Goal: Information Seeking & Learning: Learn about a topic

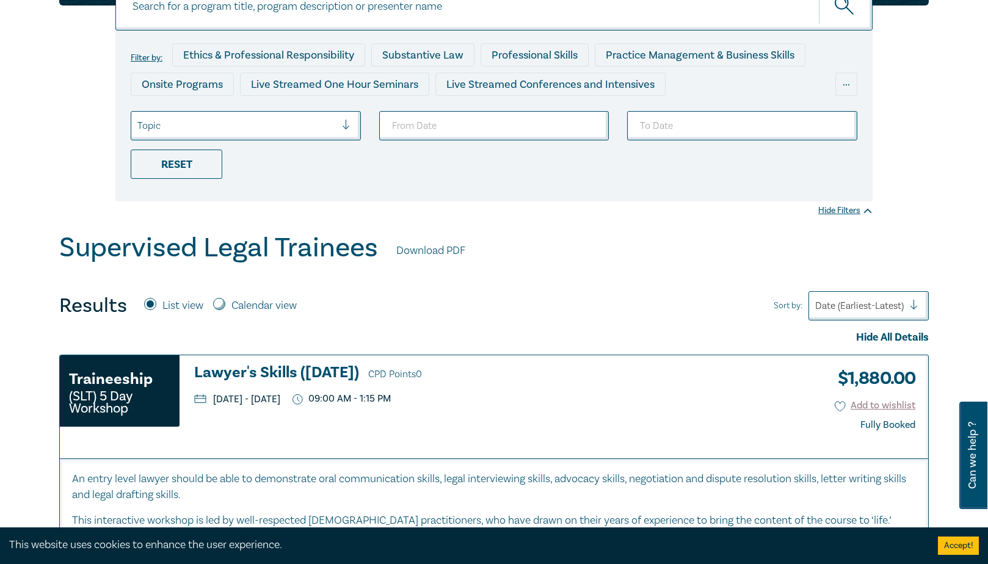
scroll to position [61, 0]
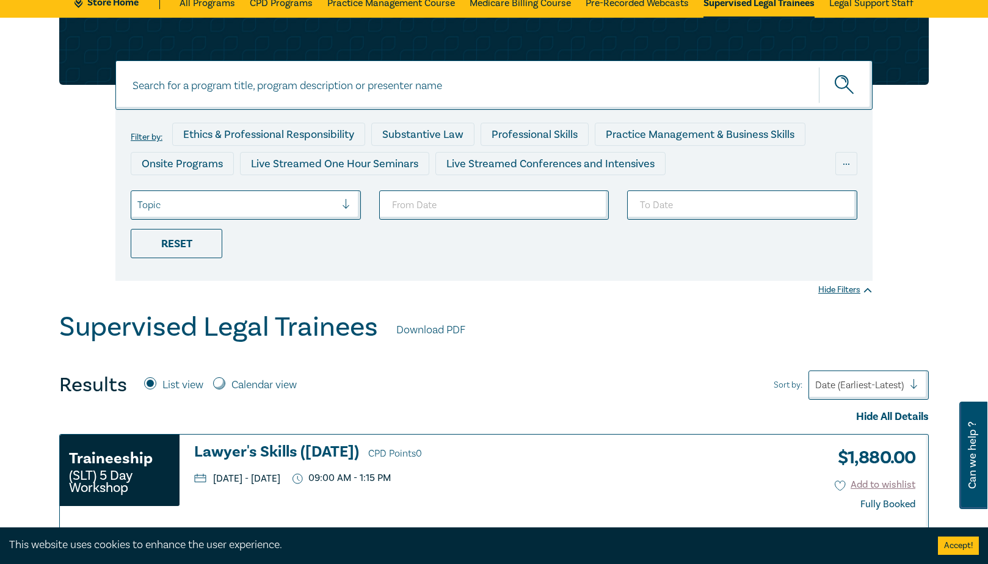
click at [258, 381] on label "Calendar view" at bounding box center [263, 385] width 65 height 16
click at [225, 381] on input "Calendar view" at bounding box center [219, 383] width 12 height 12
radio input "true"
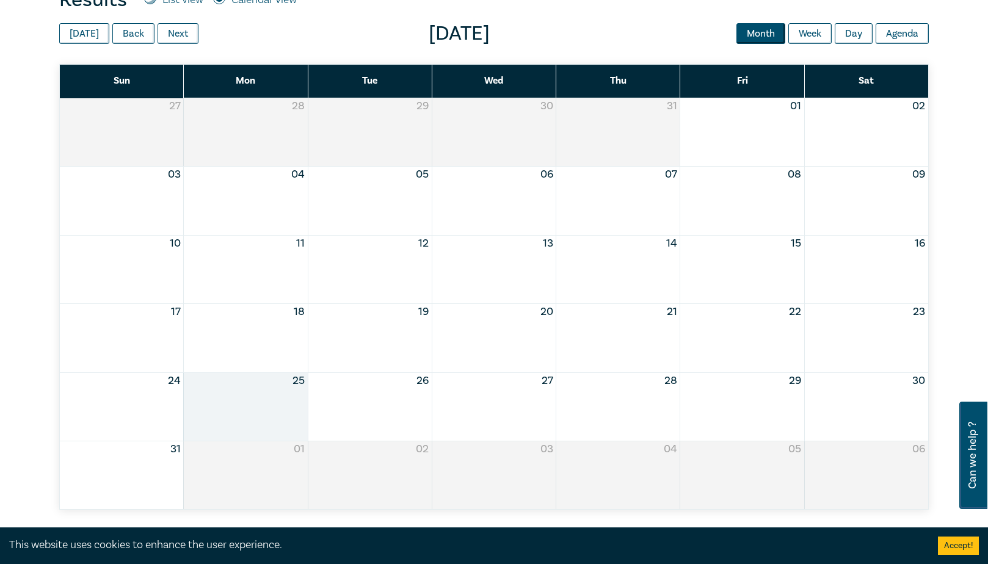
scroll to position [427, 0]
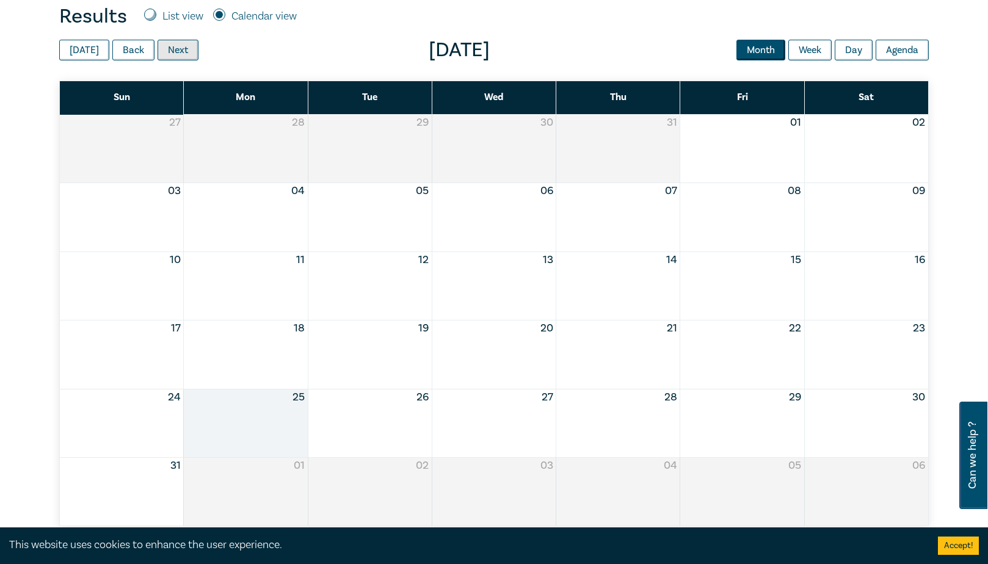
click at [168, 55] on button "Next" at bounding box center [177, 50] width 41 height 21
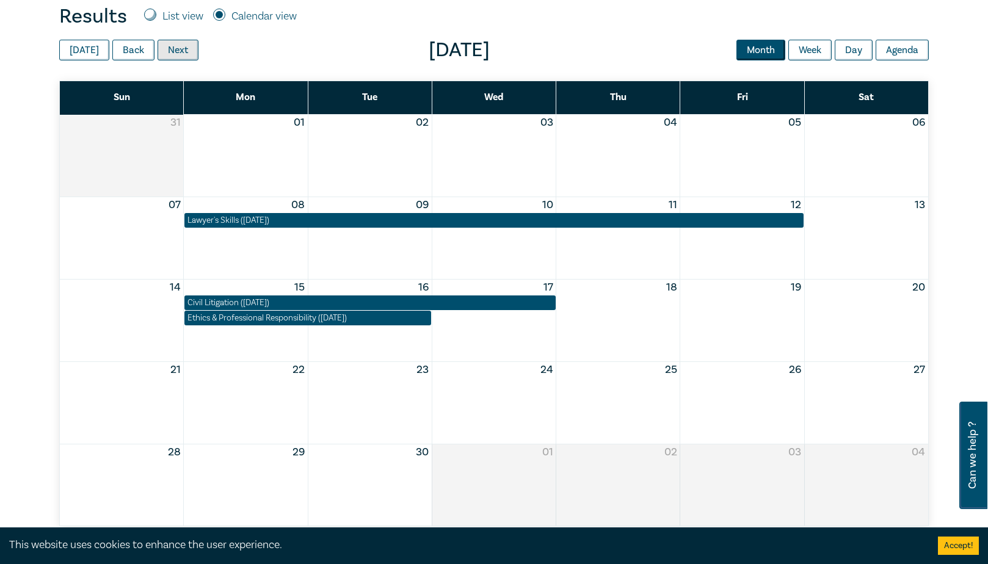
click at [175, 53] on button "Next" at bounding box center [177, 50] width 41 height 21
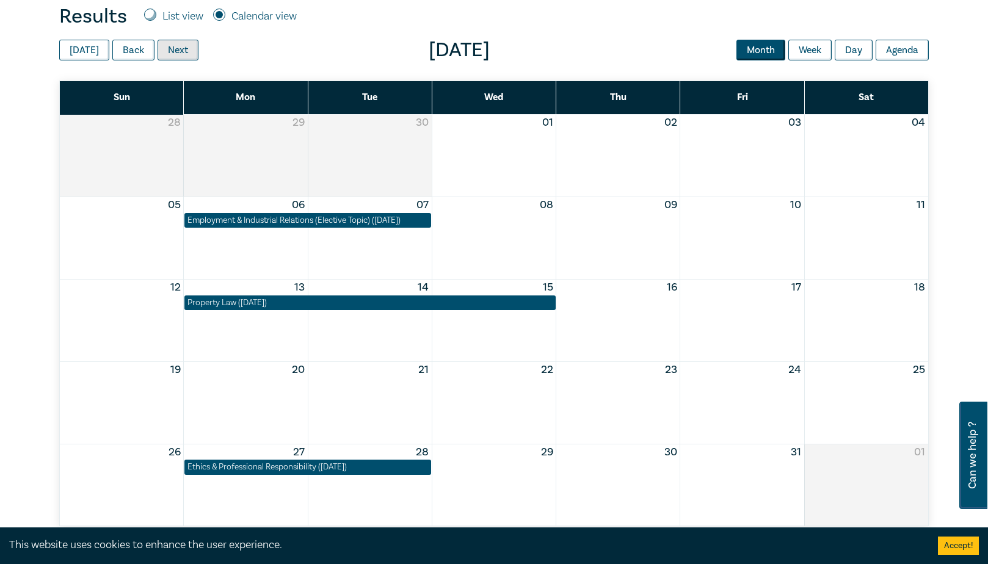
click at [175, 53] on button "Next" at bounding box center [177, 50] width 41 height 21
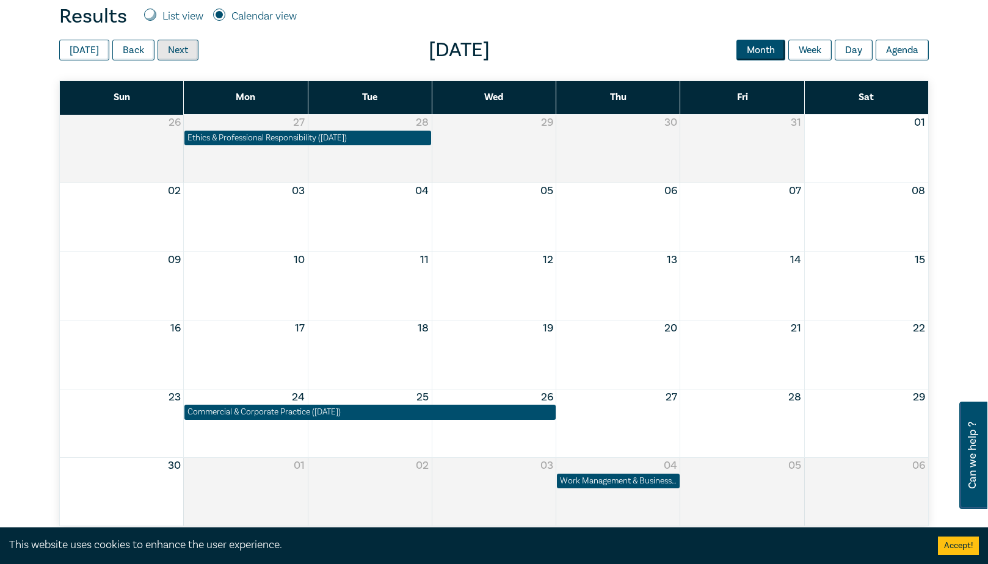
click at [175, 53] on button "Next" at bounding box center [177, 50] width 41 height 21
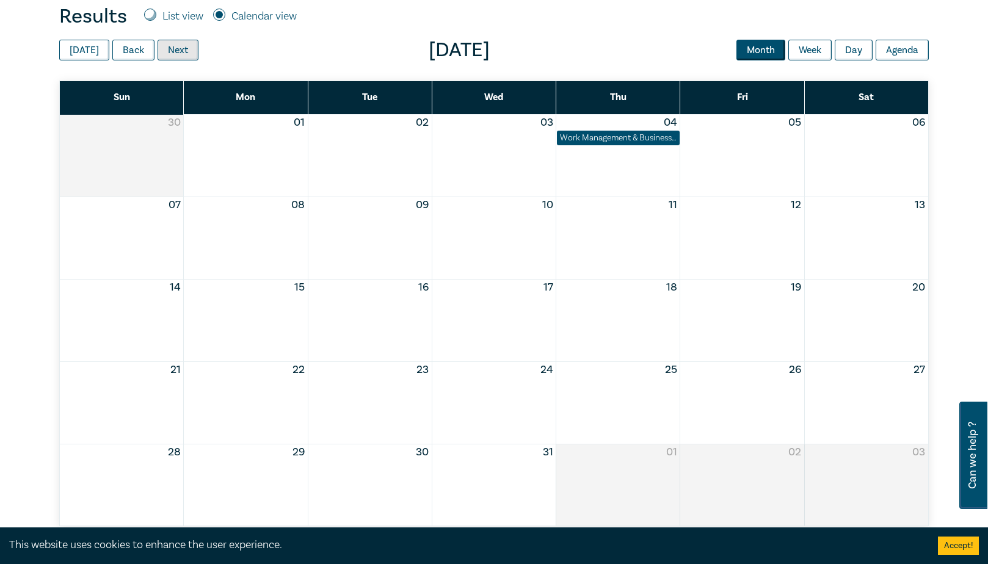
click at [175, 53] on button "Next" at bounding box center [177, 50] width 41 height 21
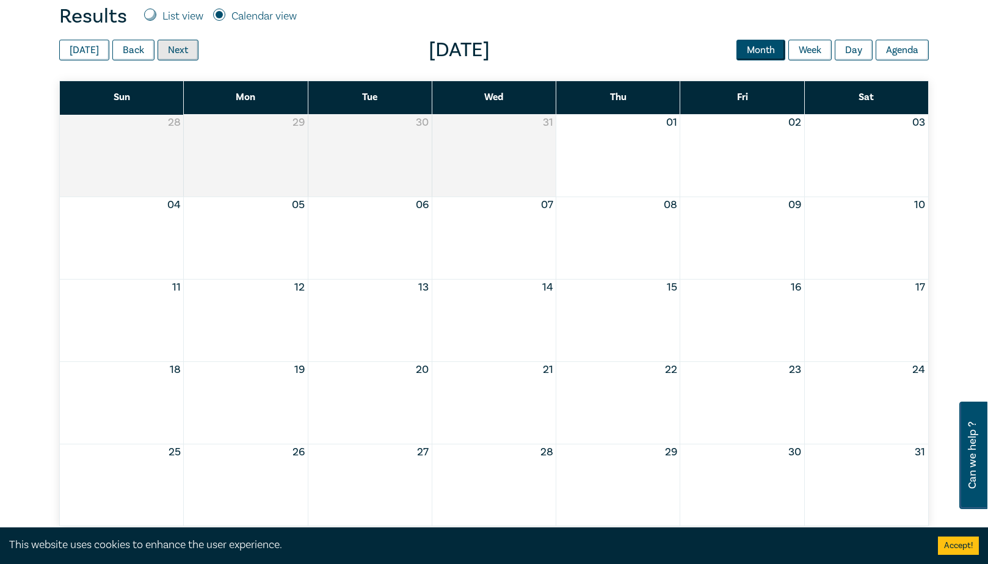
click at [175, 53] on button "Next" at bounding box center [177, 50] width 41 height 21
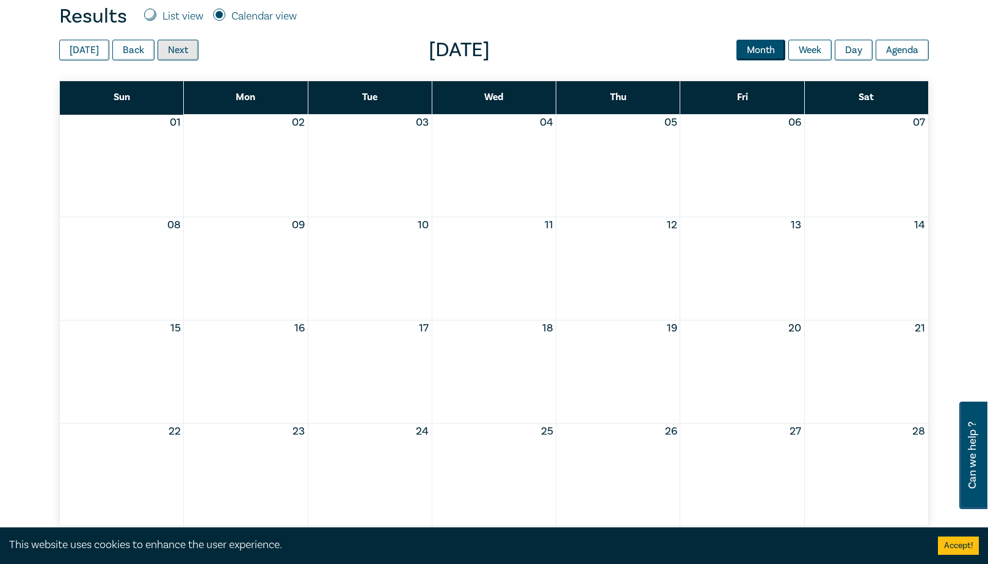
click at [167, 52] on button "Next" at bounding box center [177, 50] width 41 height 21
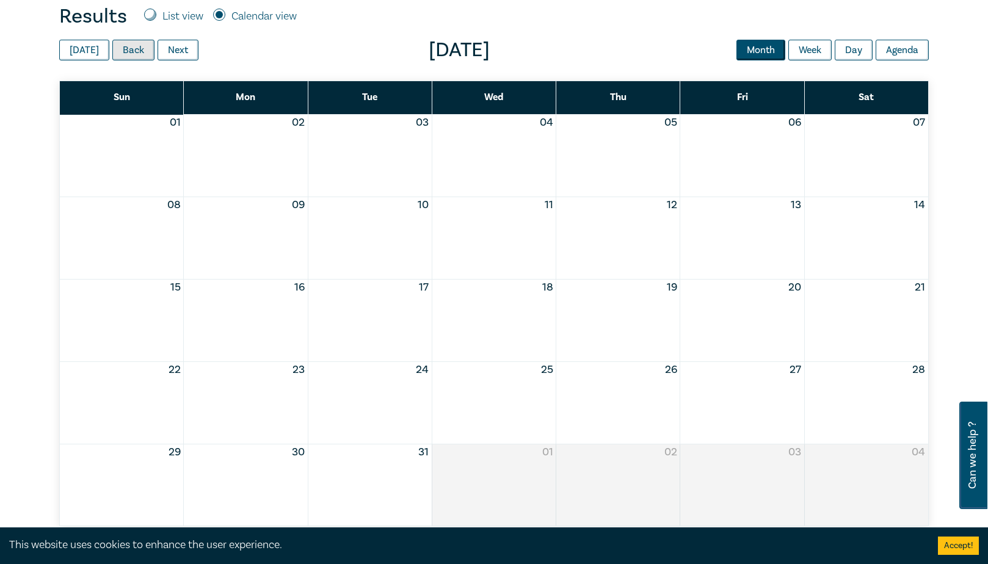
click at [134, 49] on button "Back" at bounding box center [133, 50] width 42 height 21
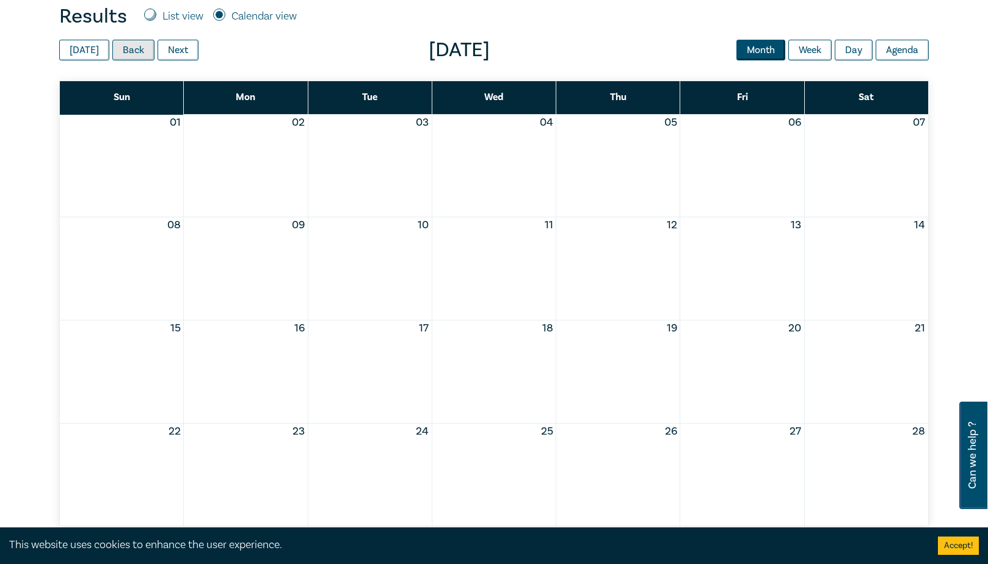
click at [136, 50] on button "Back" at bounding box center [133, 50] width 42 height 21
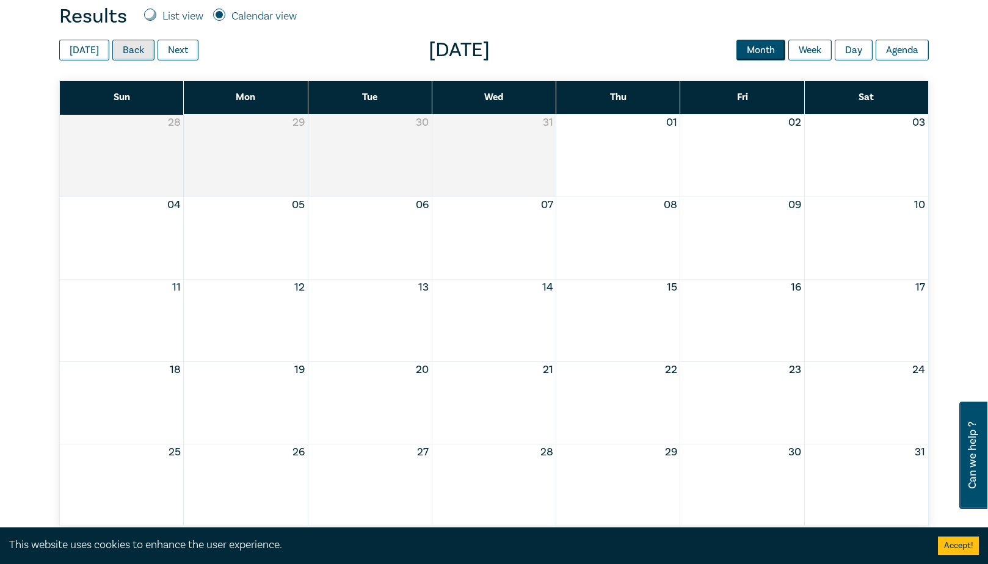
click at [136, 50] on button "Back" at bounding box center [133, 50] width 42 height 21
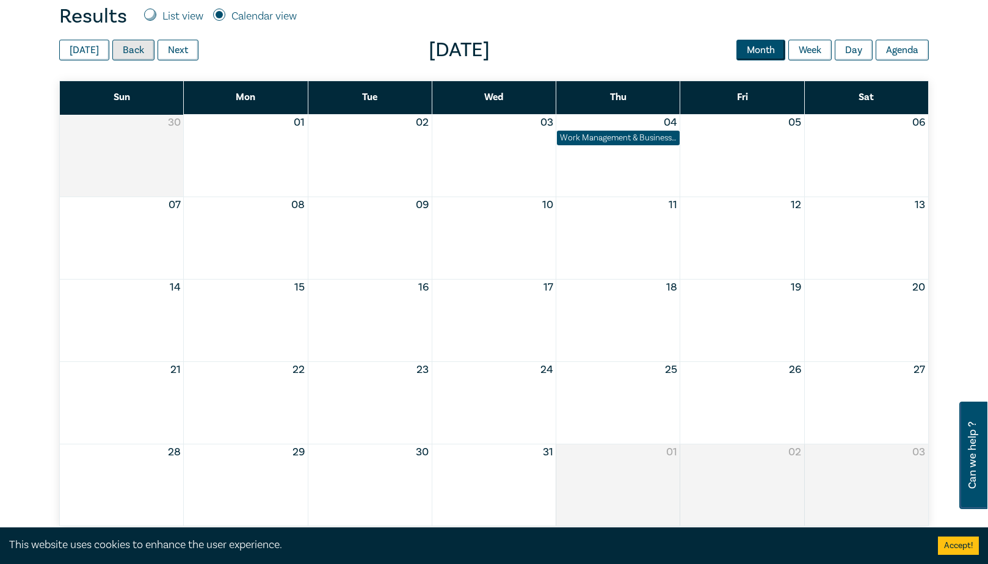
click at [131, 49] on button "Back" at bounding box center [133, 50] width 42 height 21
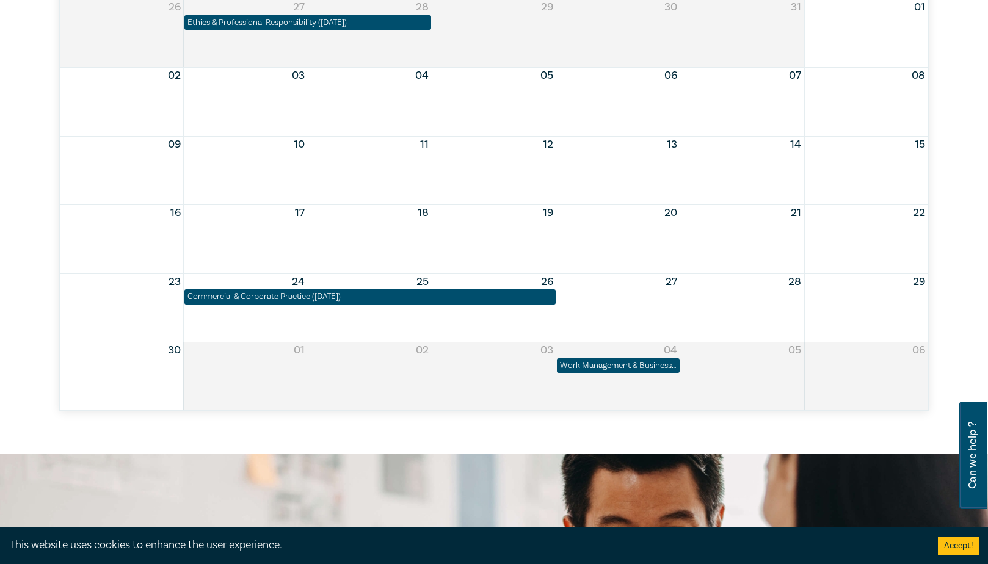
scroll to position [366, 0]
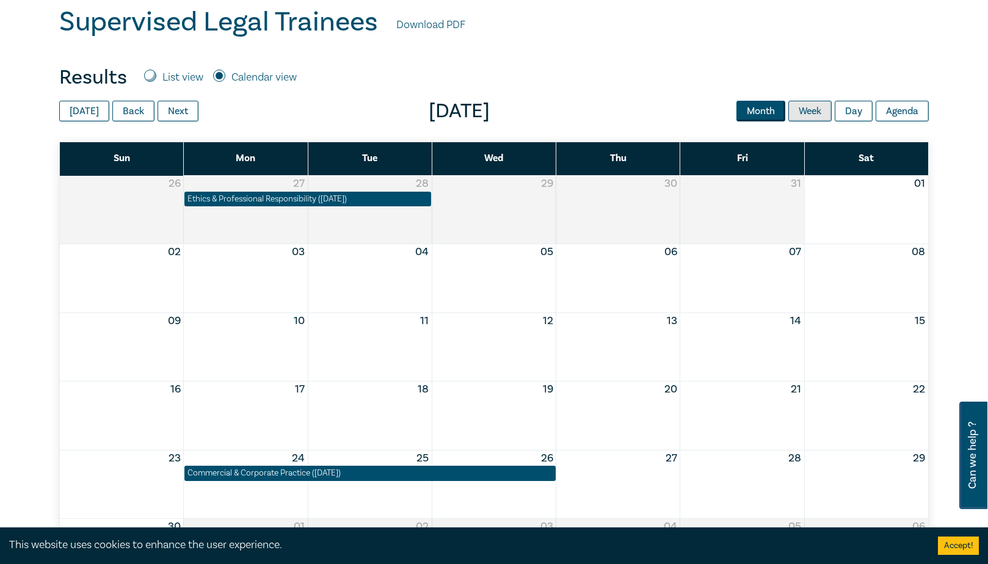
click at [815, 114] on button "Week" at bounding box center [809, 111] width 43 height 21
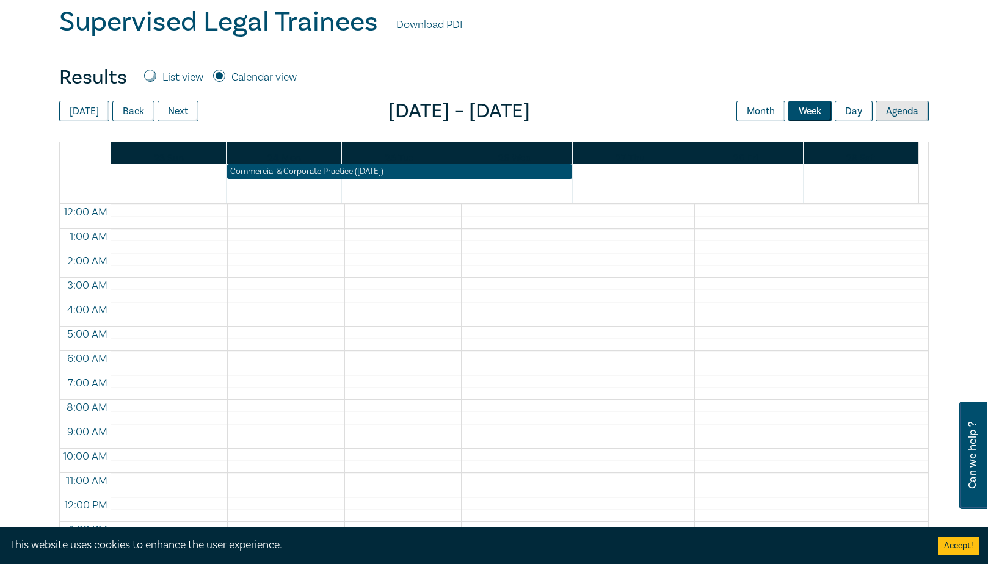
click at [909, 111] on button "Agenda" at bounding box center [901, 111] width 53 height 21
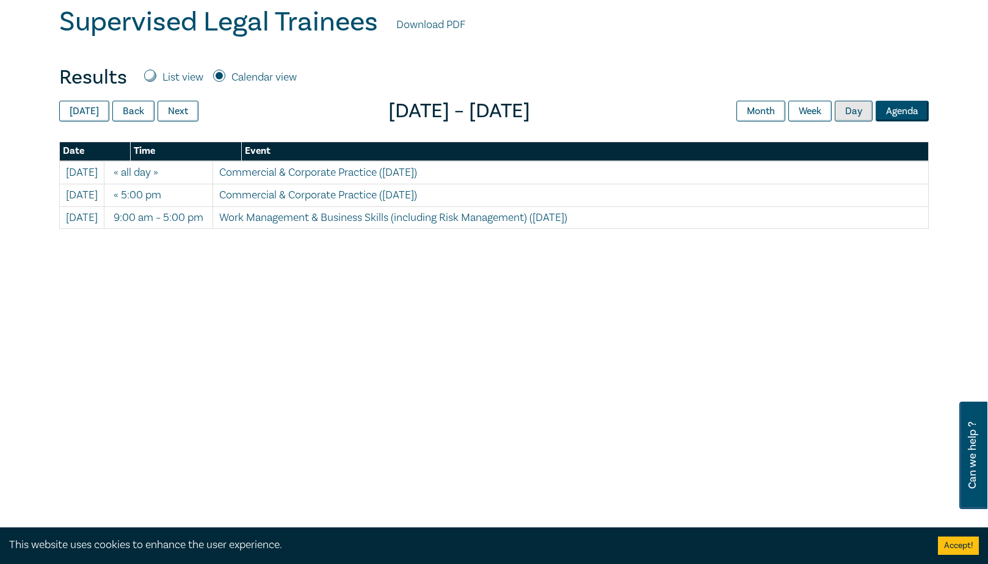
click at [870, 111] on button "Day" at bounding box center [853, 111] width 38 height 21
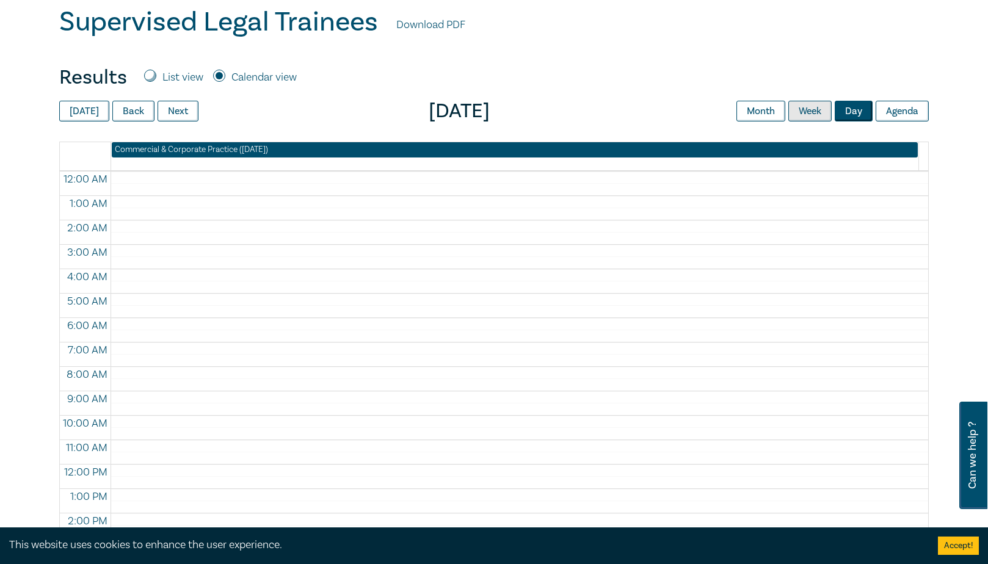
click at [833, 114] on span "Month Week Day Agenda" at bounding box center [832, 111] width 192 height 21
click at [768, 104] on button "Month" at bounding box center [760, 111] width 49 height 21
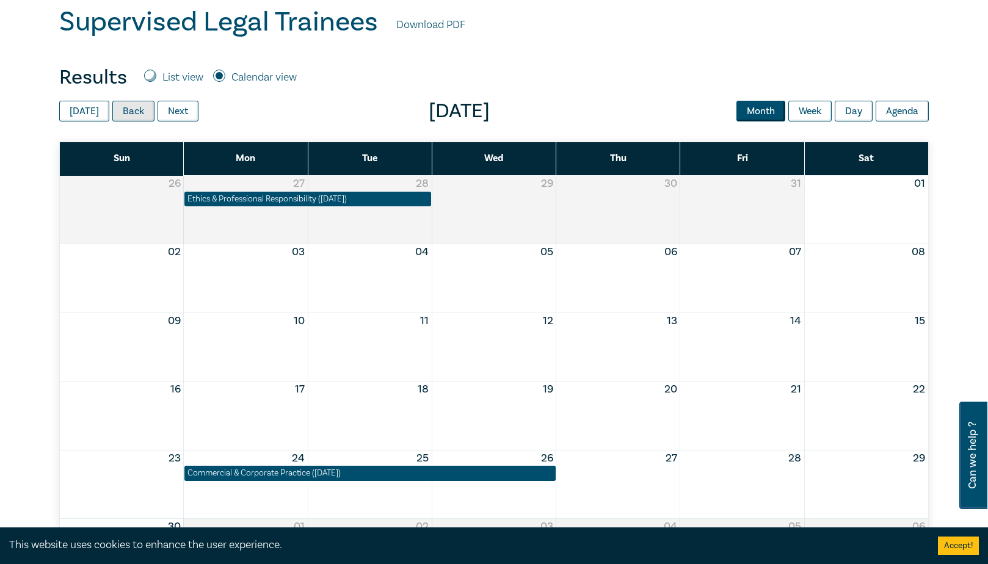
click at [121, 116] on button "Back" at bounding box center [133, 111] width 42 height 21
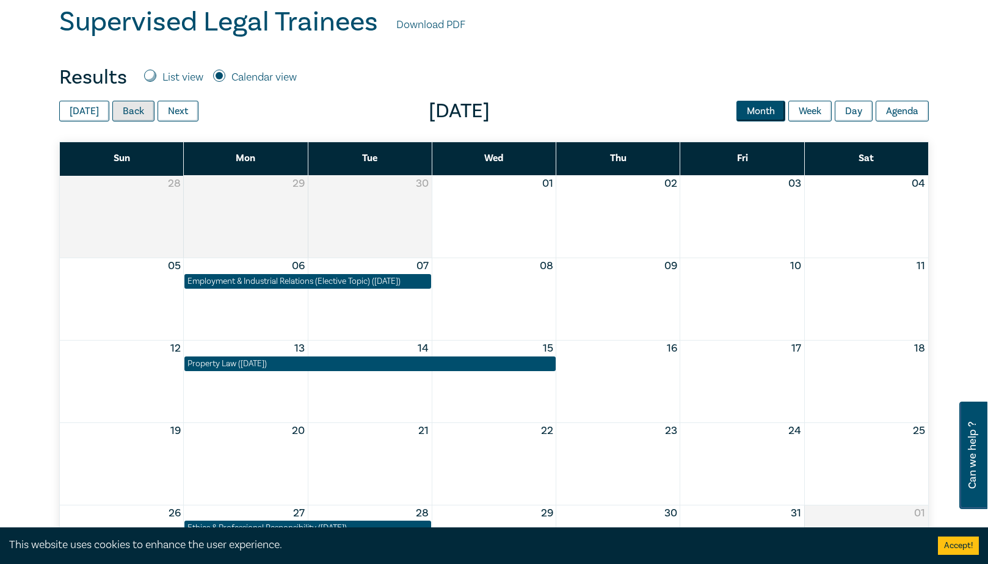
click at [132, 115] on button "Back" at bounding box center [133, 111] width 42 height 21
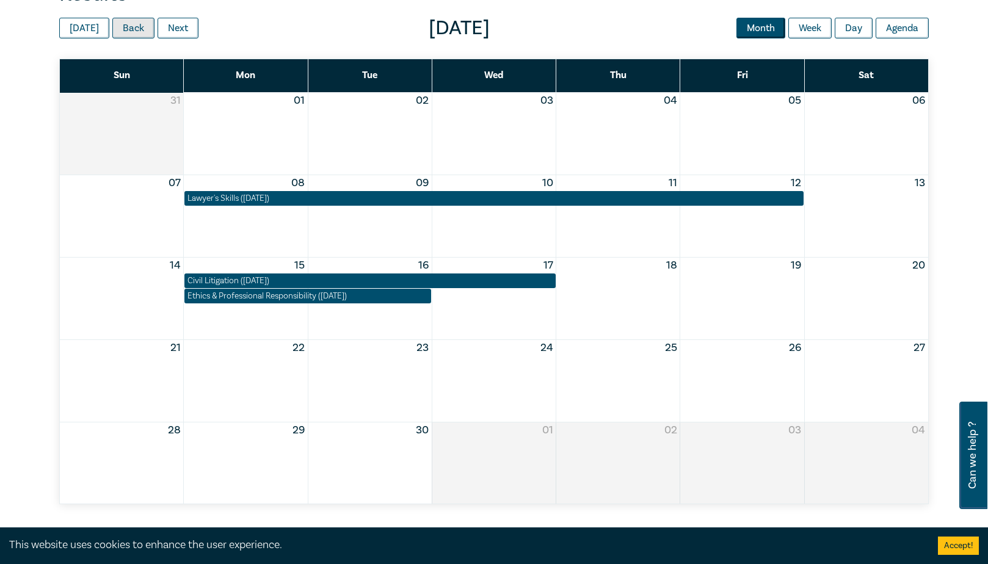
scroll to position [427, 0]
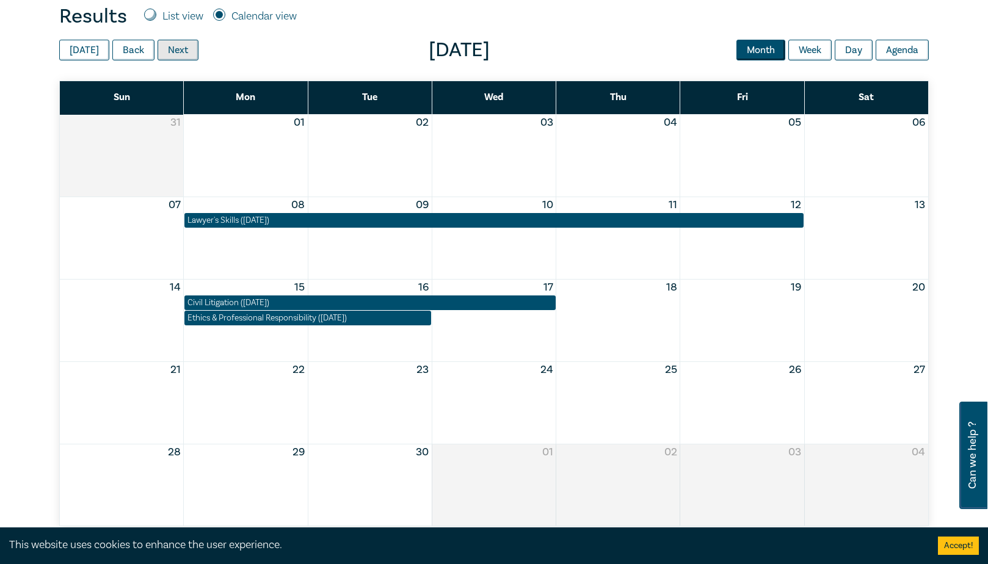
click at [191, 49] on button "Next" at bounding box center [177, 50] width 41 height 21
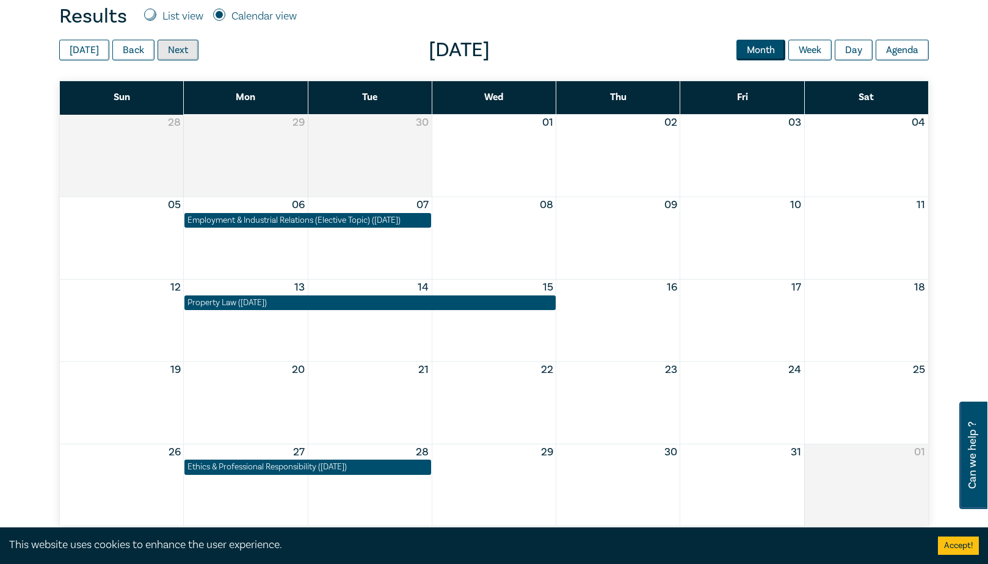
click at [190, 49] on button "Next" at bounding box center [177, 50] width 41 height 21
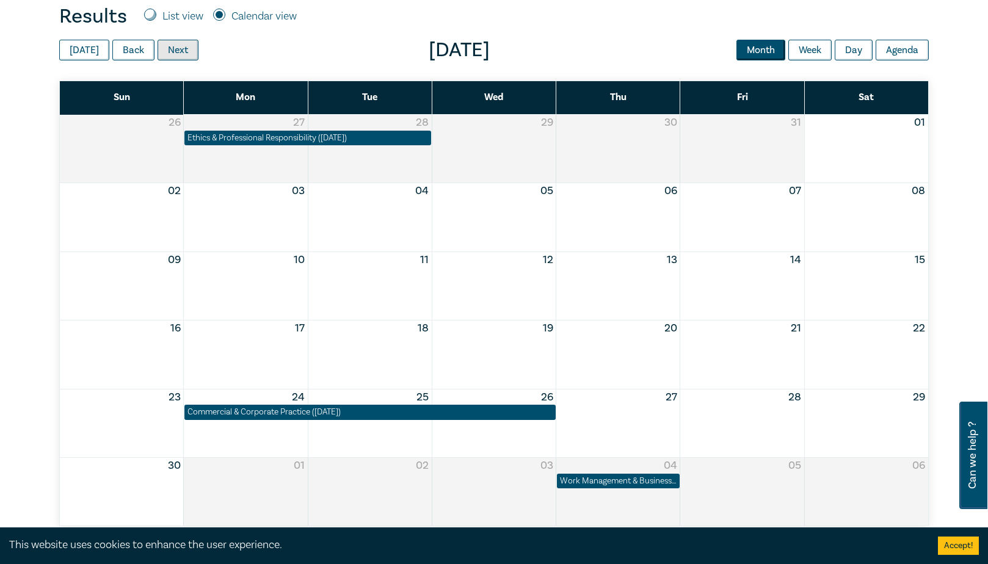
click at [190, 47] on button "Next" at bounding box center [177, 50] width 41 height 21
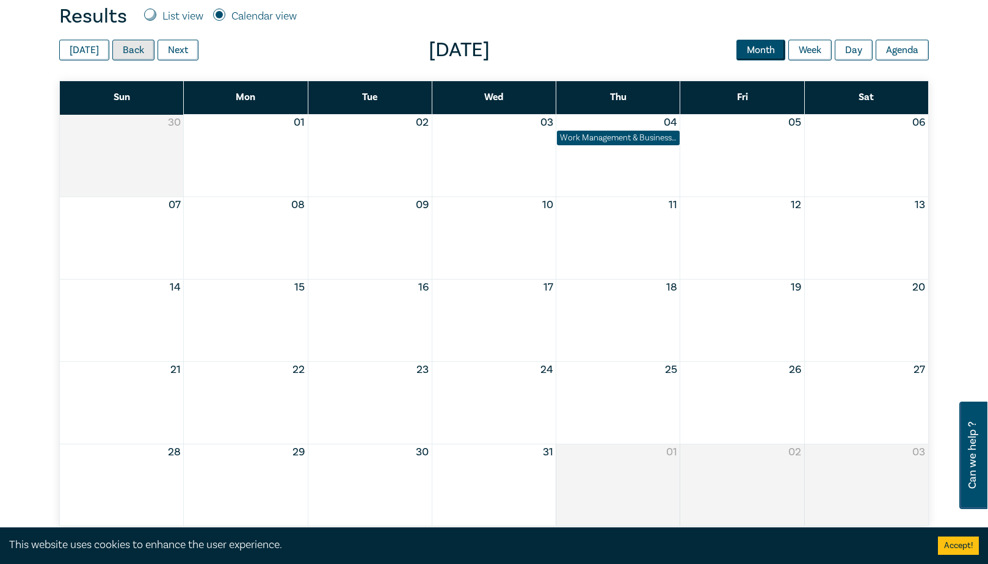
click at [137, 49] on button "Back" at bounding box center [133, 50] width 42 height 21
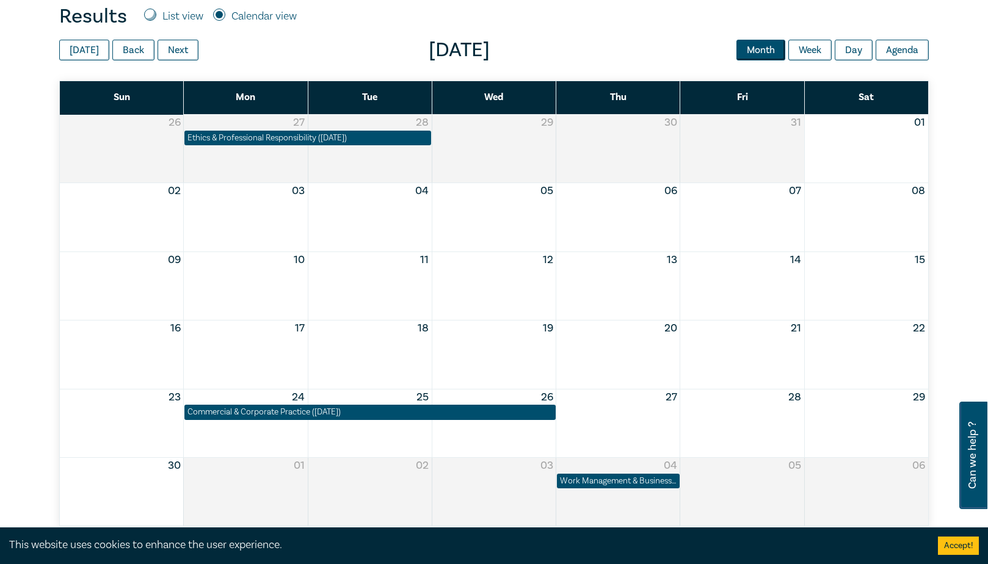
click at [628, 30] on div "Supervised Legal Trainees Download PDF Results List view Calendar view Hide All…" at bounding box center [494, 235] width 884 height 581
click at [137, 52] on button "Back" at bounding box center [133, 50] width 42 height 21
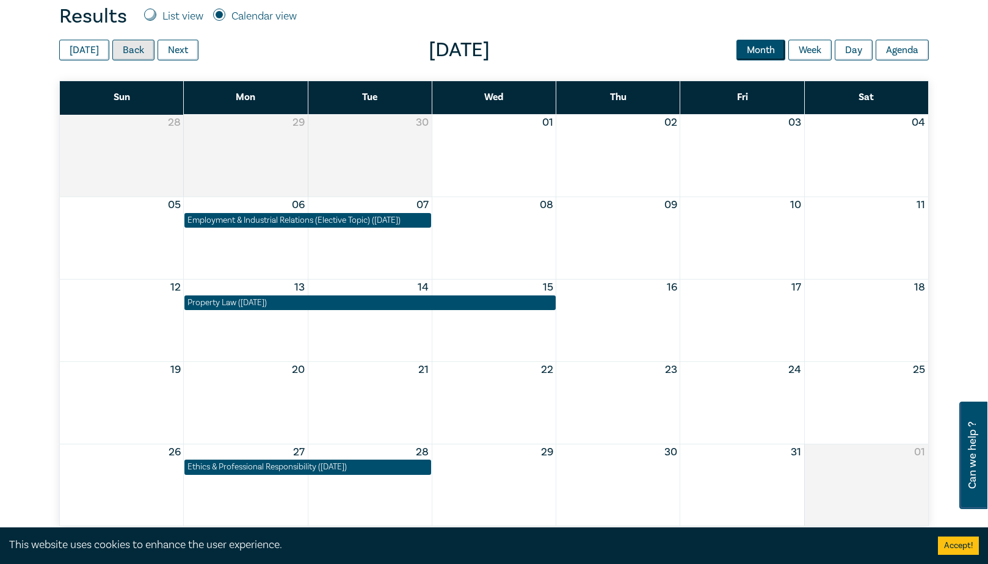
click at [137, 52] on button "Back" at bounding box center [133, 50] width 42 height 21
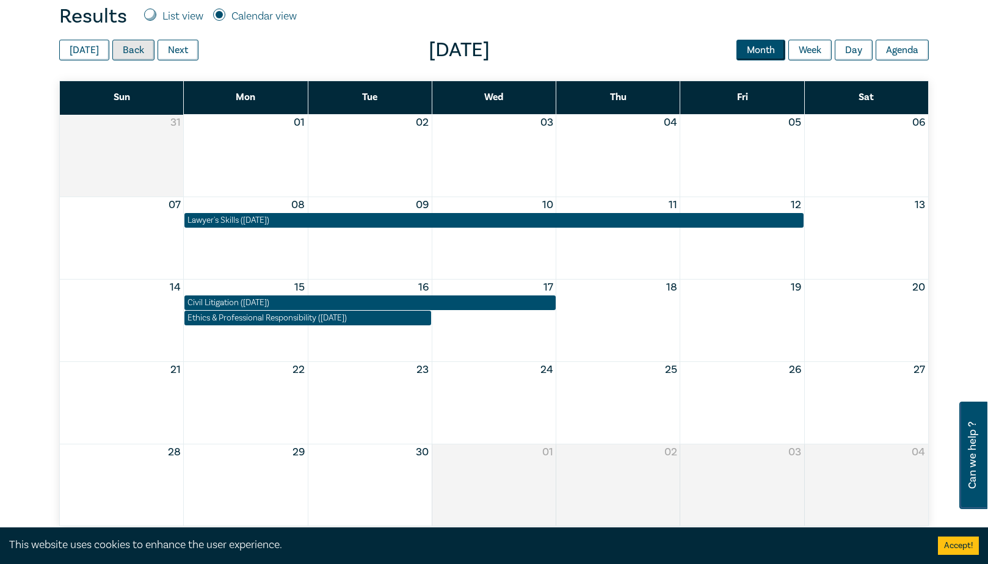
click at [130, 42] on button "Back" at bounding box center [133, 50] width 42 height 21
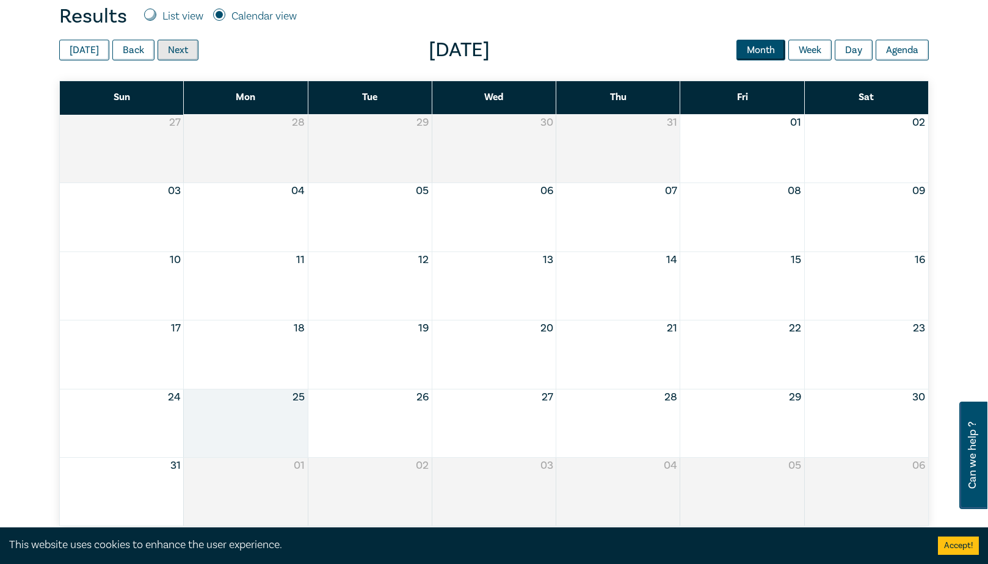
click at [179, 54] on button "Next" at bounding box center [177, 50] width 41 height 21
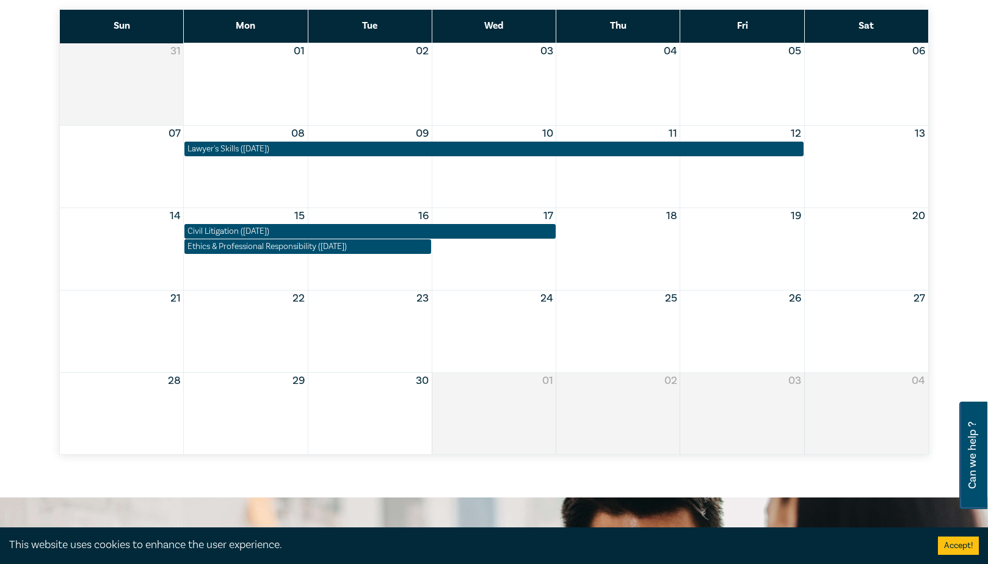
scroll to position [366, 0]
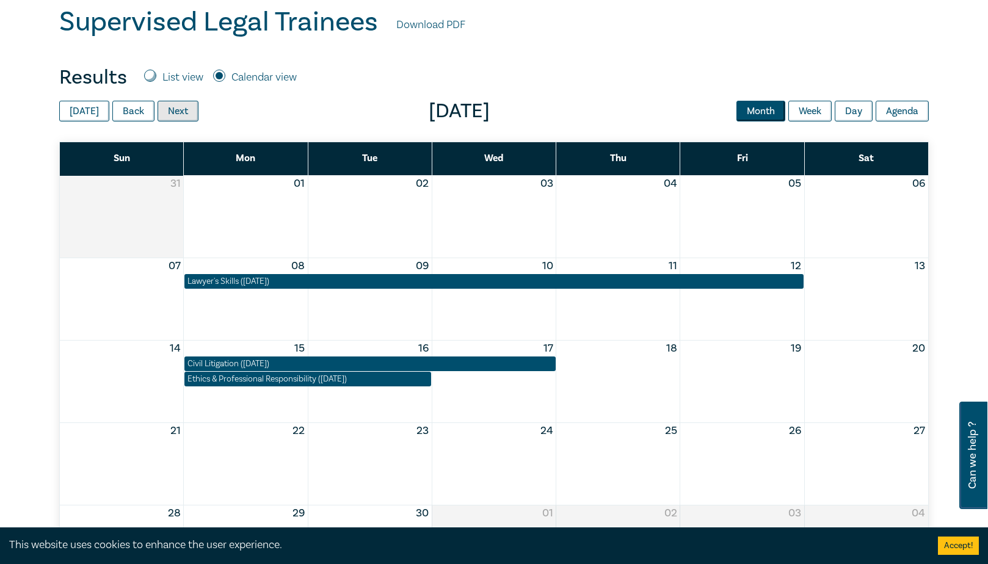
click at [172, 111] on button "Next" at bounding box center [177, 111] width 41 height 21
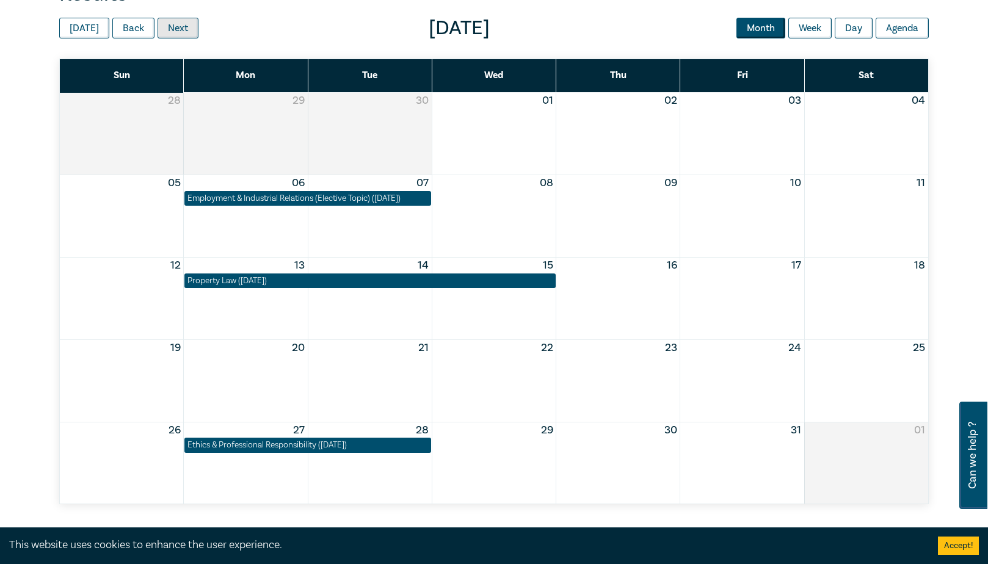
scroll to position [427, 0]
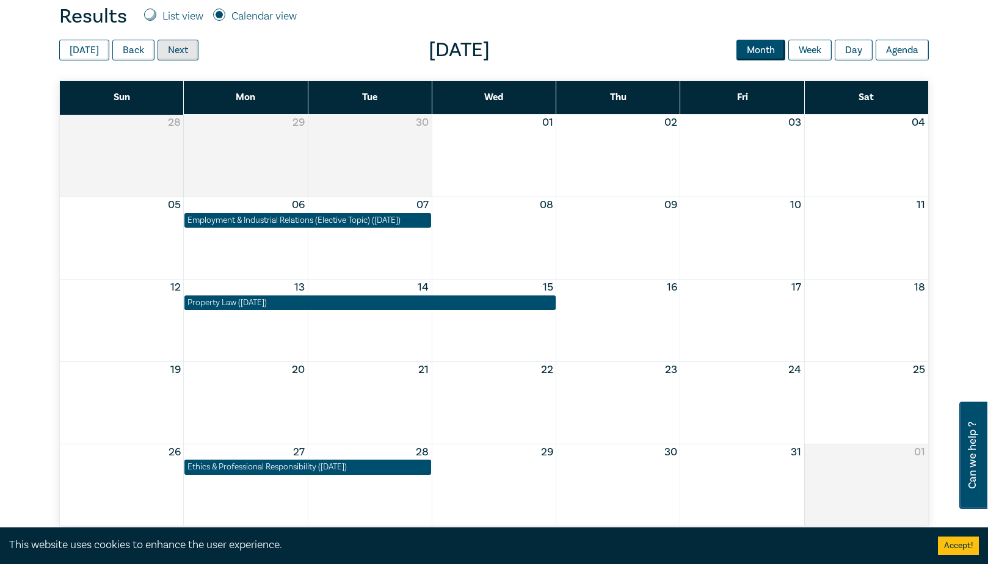
click at [184, 55] on button "Next" at bounding box center [177, 50] width 41 height 21
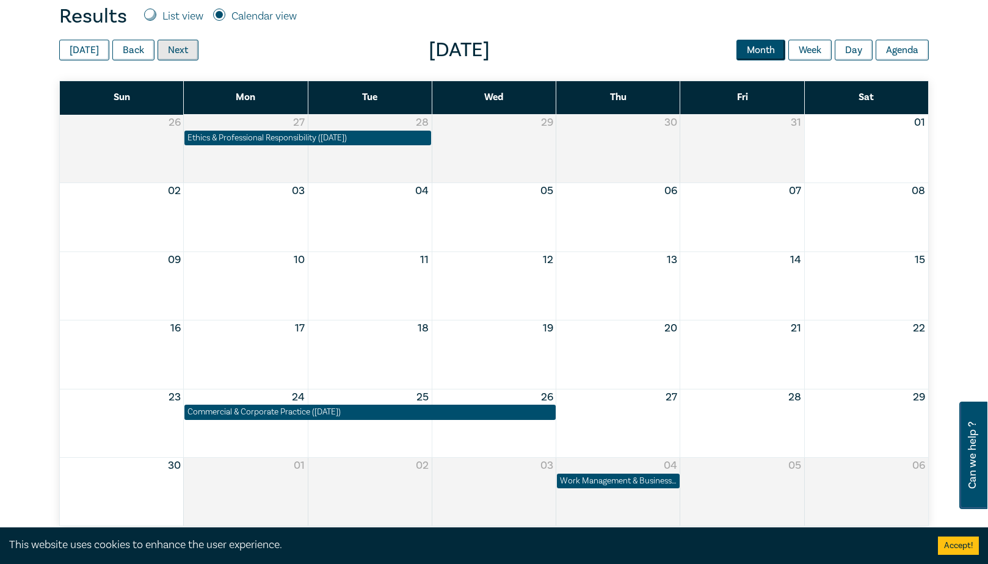
click at [179, 45] on button "Next" at bounding box center [177, 50] width 41 height 21
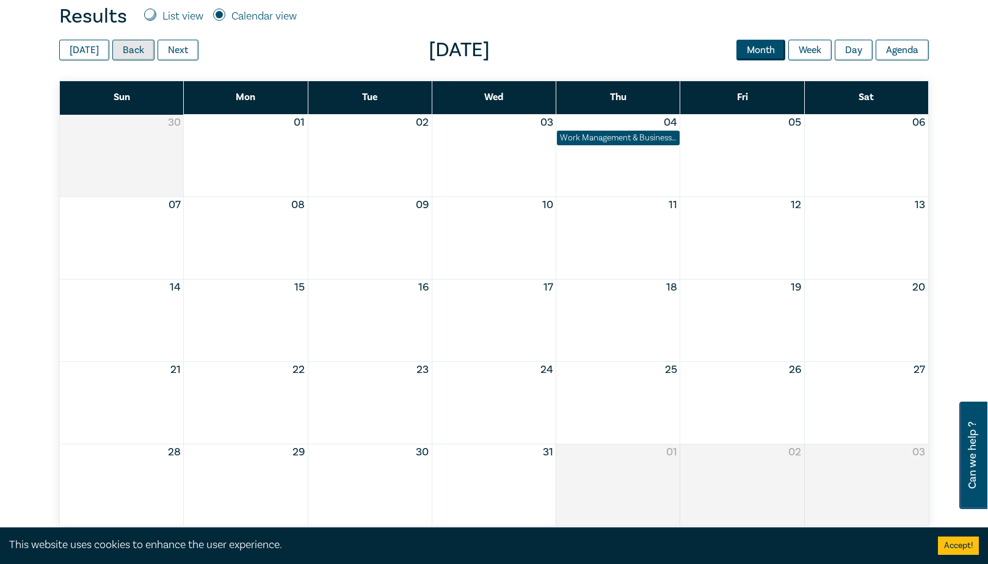
click at [139, 46] on button "Back" at bounding box center [133, 50] width 42 height 21
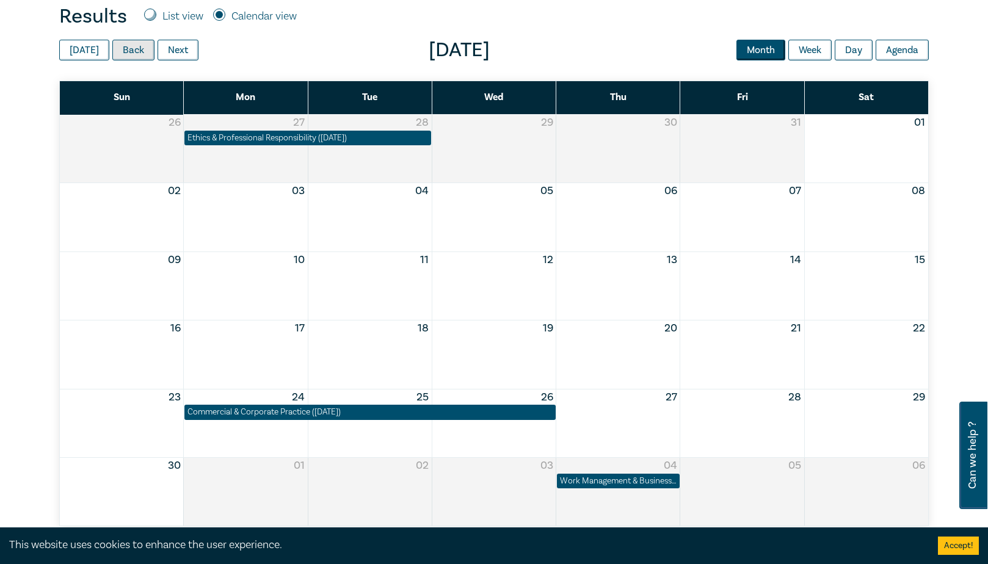
click at [139, 46] on button "Back" at bounding box center [133, 50] width 42 height 21
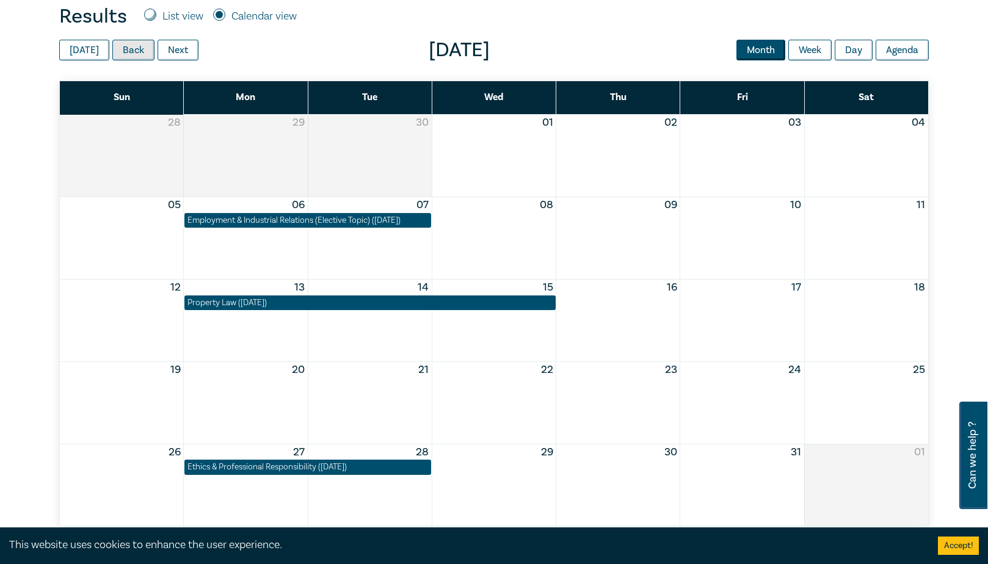
click at [139, 47] on button "Back" at bounding box center [133, 50] width 42 height 21
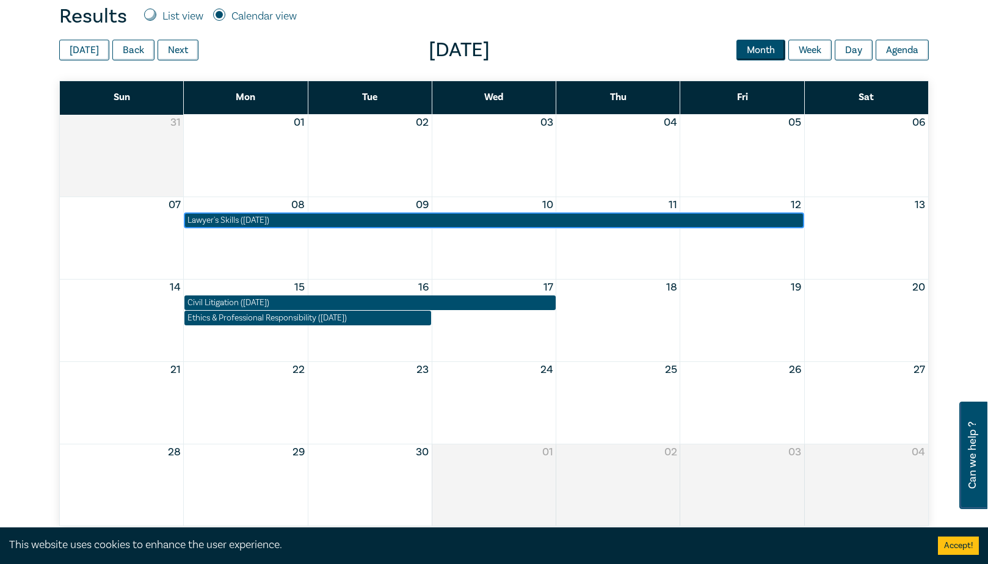
click at [297, 221] on div "Lawyer's Skills (September 2025)" at bounding box center [493, 220] width 613 height 12
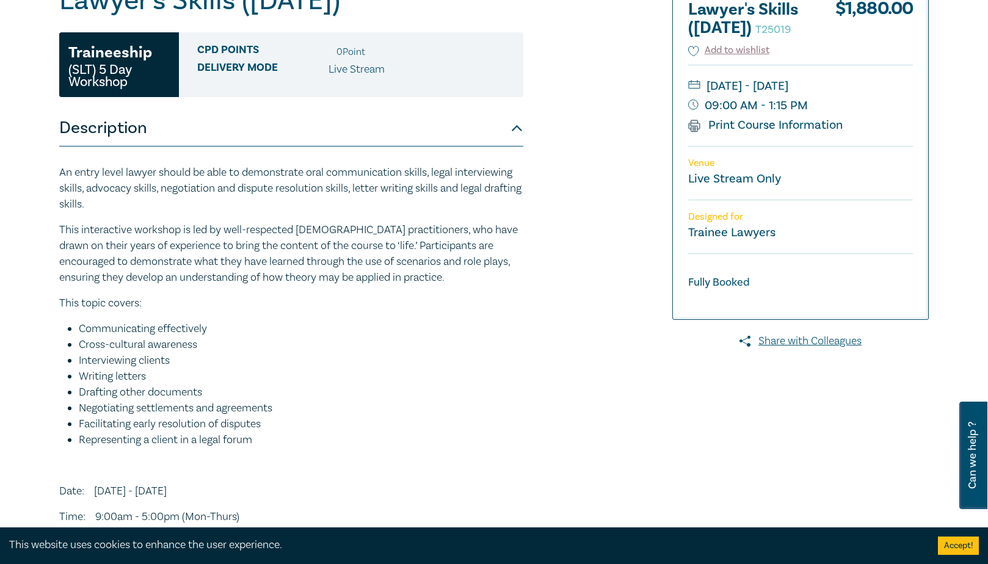
scroll to position [122, 0]
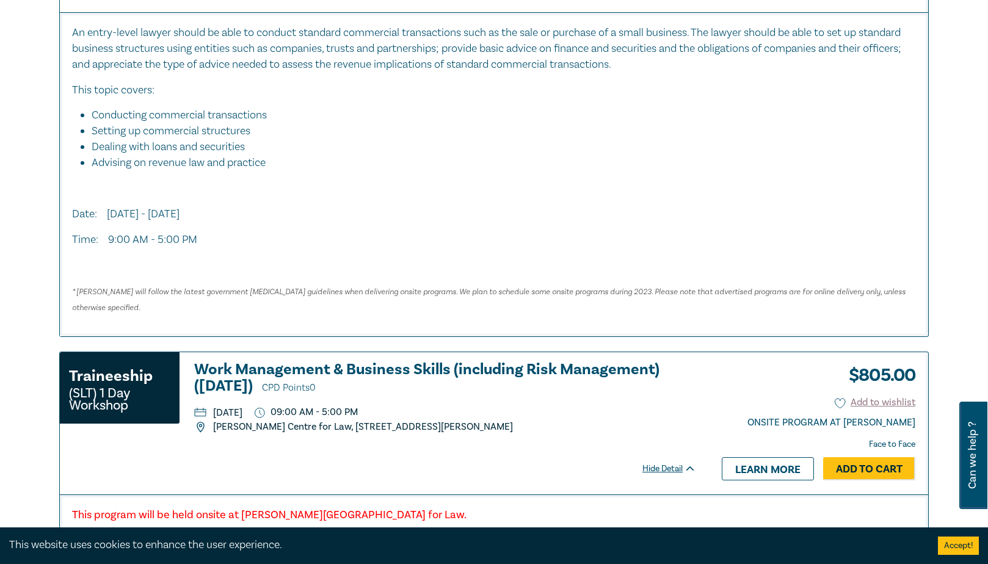
scroll to position [3723, 0]
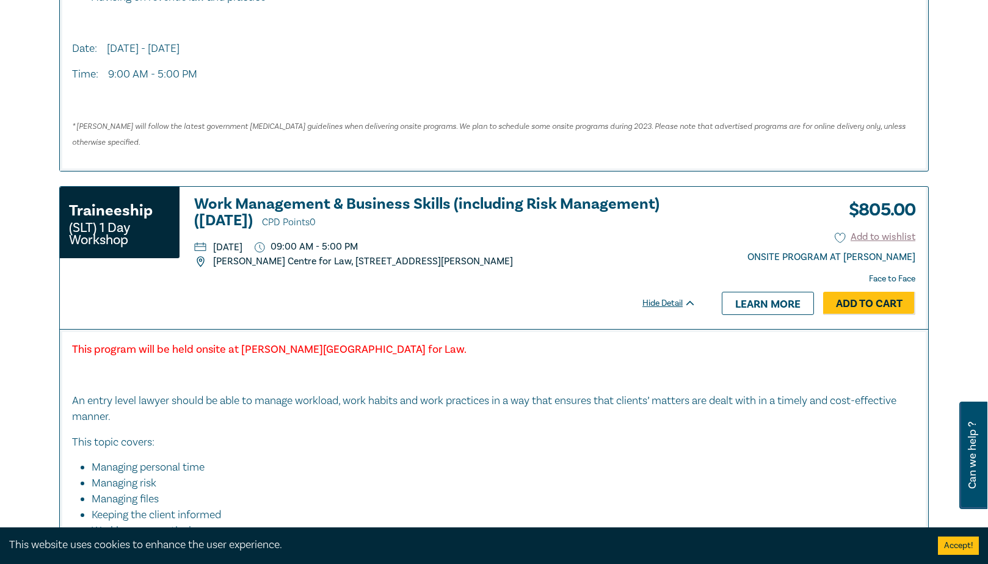
click at [410, 200] on h3 "Work Management & Business Skills (including Risk Management) (December 2025) C…" at bounding box center [445, 213] width 502 height 35
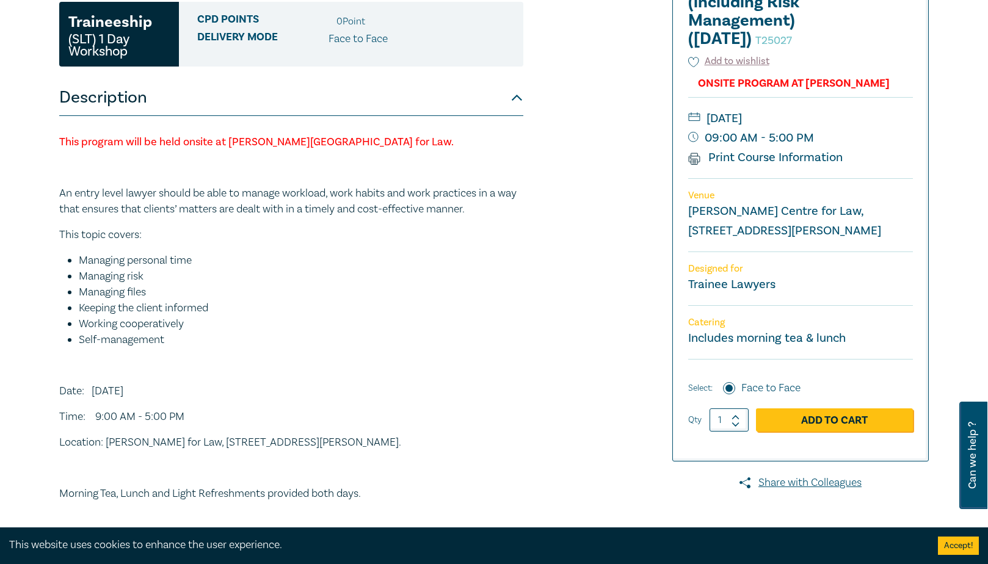
scroll to position [183, 0]
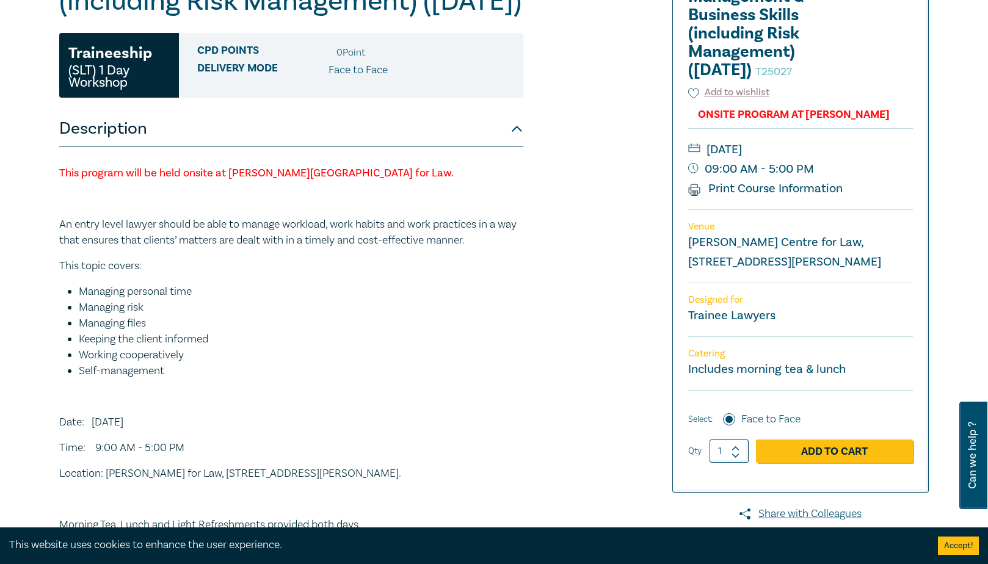
click at [761, 197] on link "Print Course Information" at bounding box center [765, 189] width 154 height 16
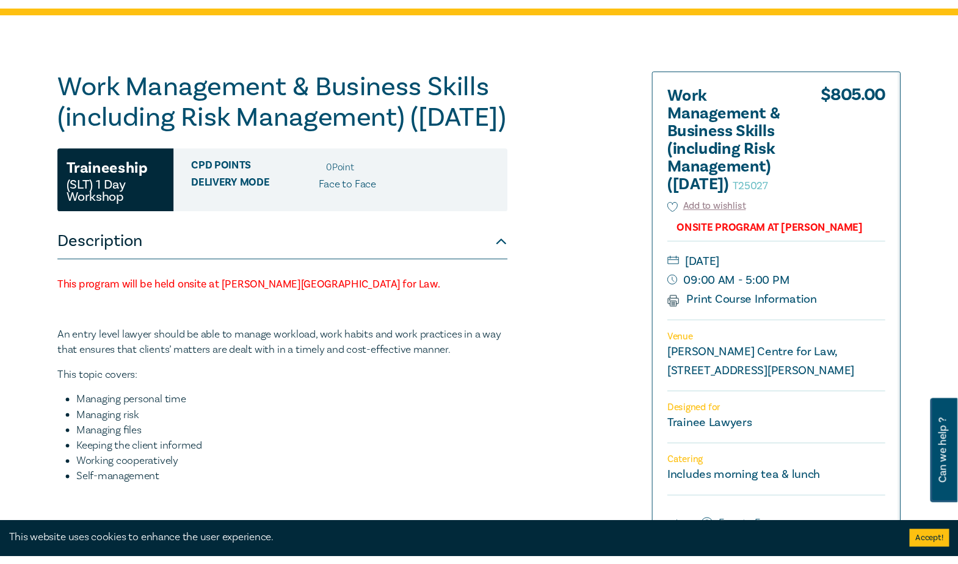
scroll to position [61, 0]
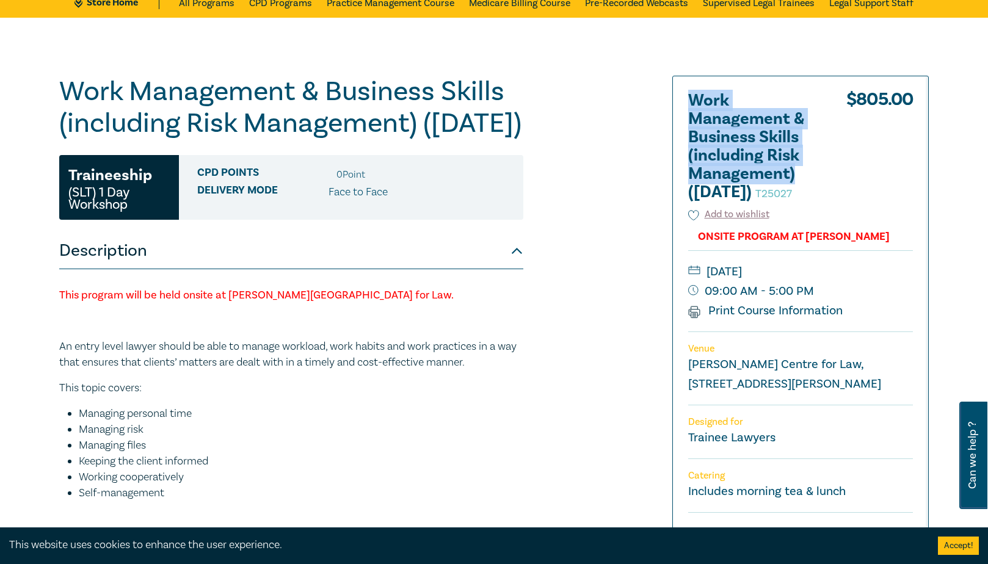
drag, startPoint x: 693, startPoint y: 97, endPoint x: 796, endPoint y: 168, distance: 125.0
click at [796, 168] on h2 "Work Management & Business Skills (including Risk Management) (December 2025) T…" at bounding box center [755, 147] width 134 height 110
copy h2 "Work Management & Business Skills (including Risk Management)"
